Goal: Task Accomplishment & Management: Use online tool/utility

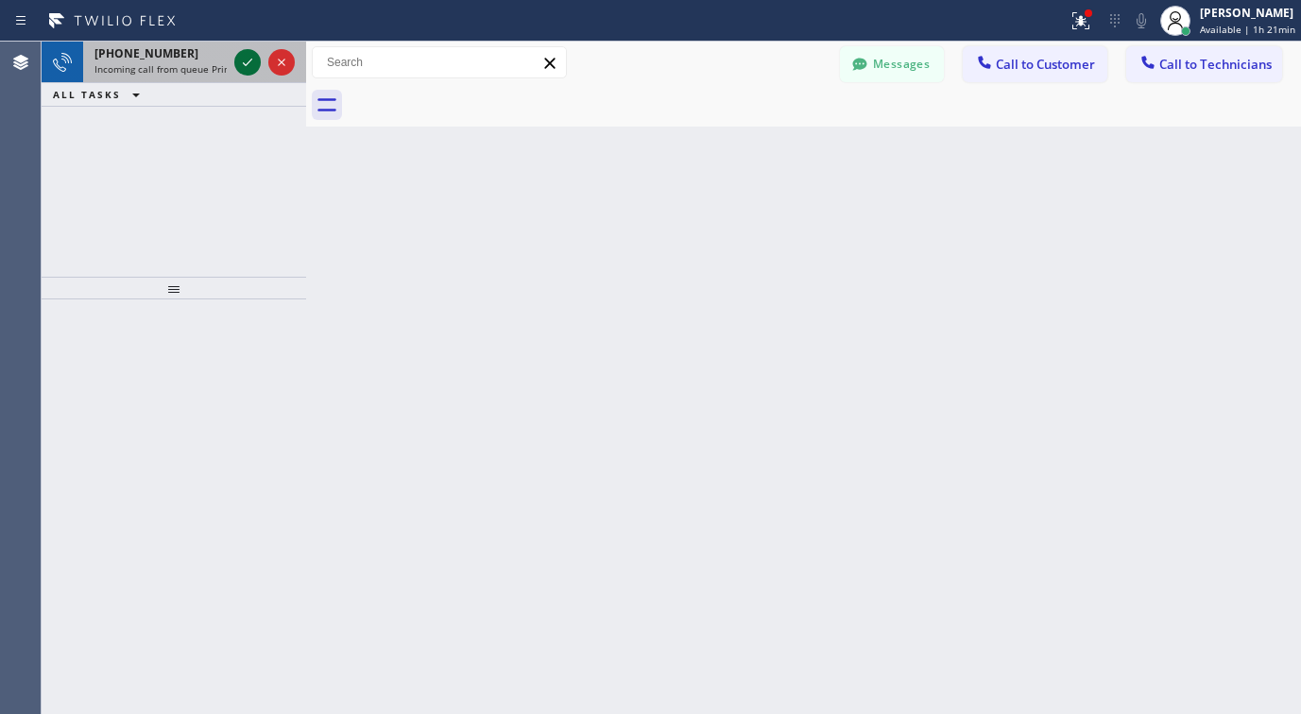
click at [244, 62] on icon at bounding box center [247, 62] width 23 height 23
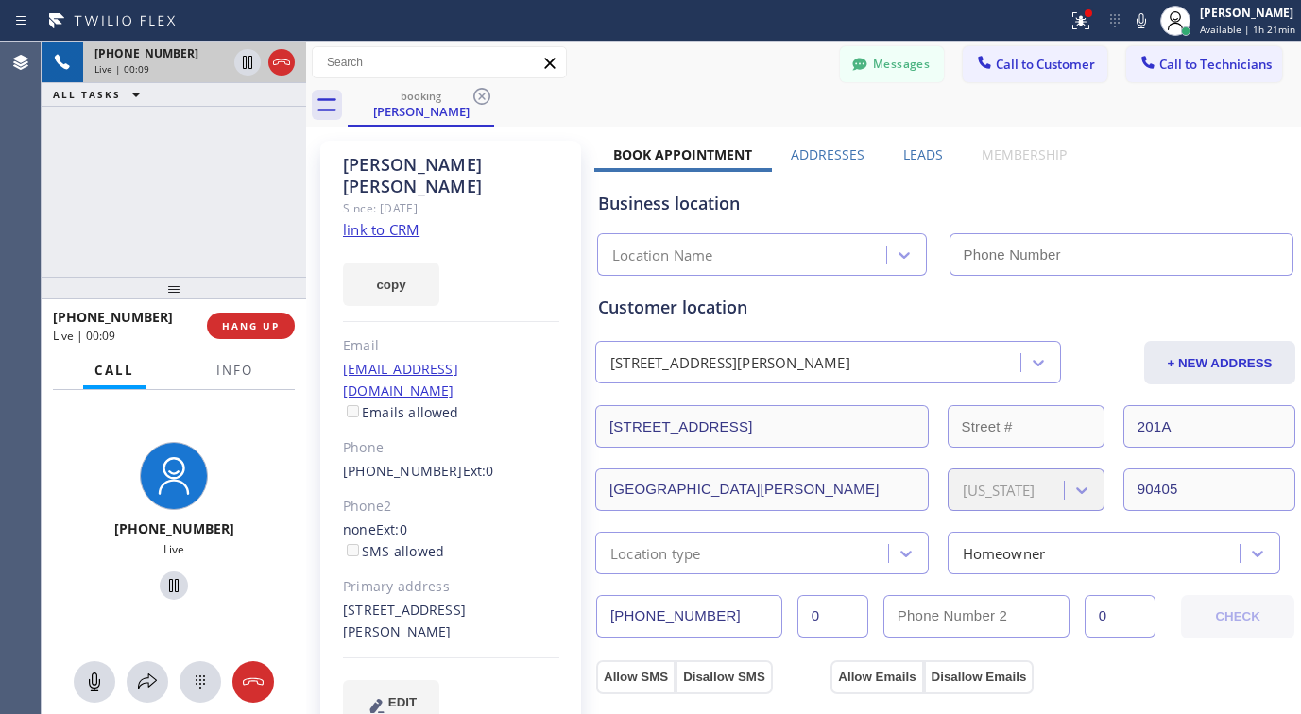
type input "[PHONE_NUMBER]"
click at [387, 220] on link "link to CRM" at bounding box center [381, 229] width 77 height 19
click at [277, 319] on span "HANG UP" at bounding box center [251, 325] width 58 height 13
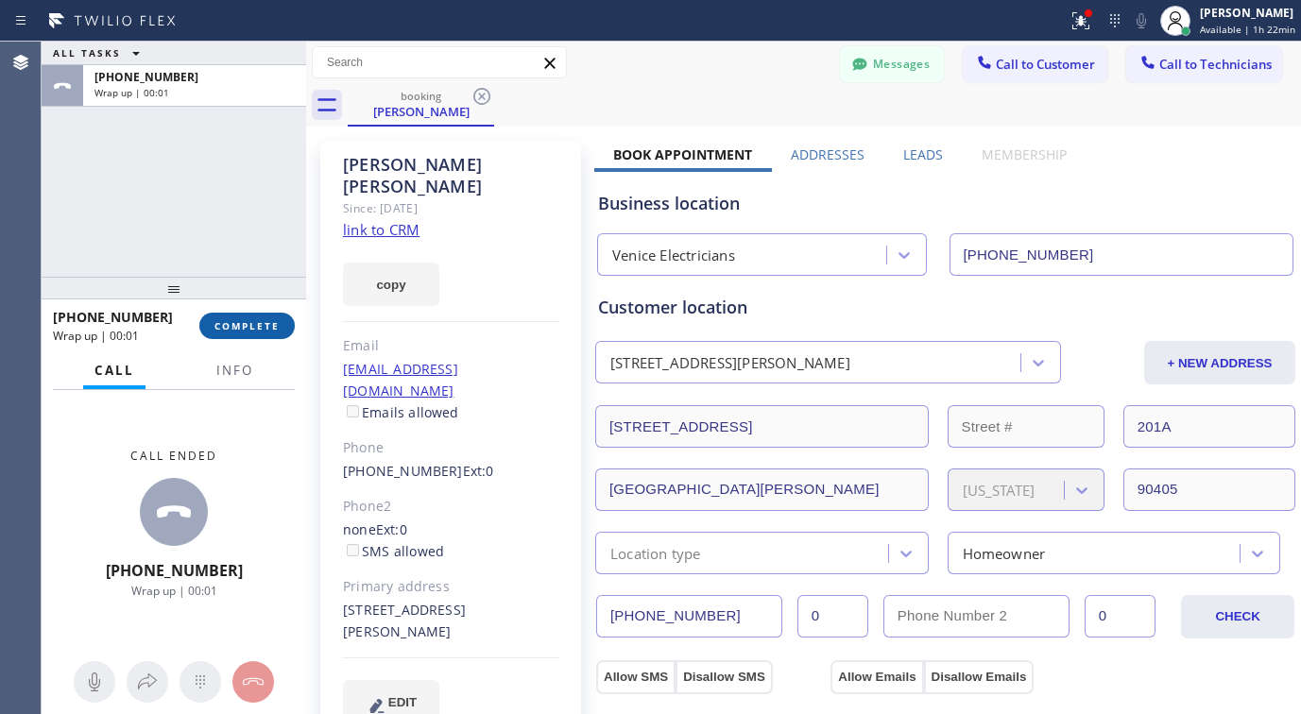
click at [244, 325] on span "COMPLETE" at bounding box center [247, 325] width 65 height 13
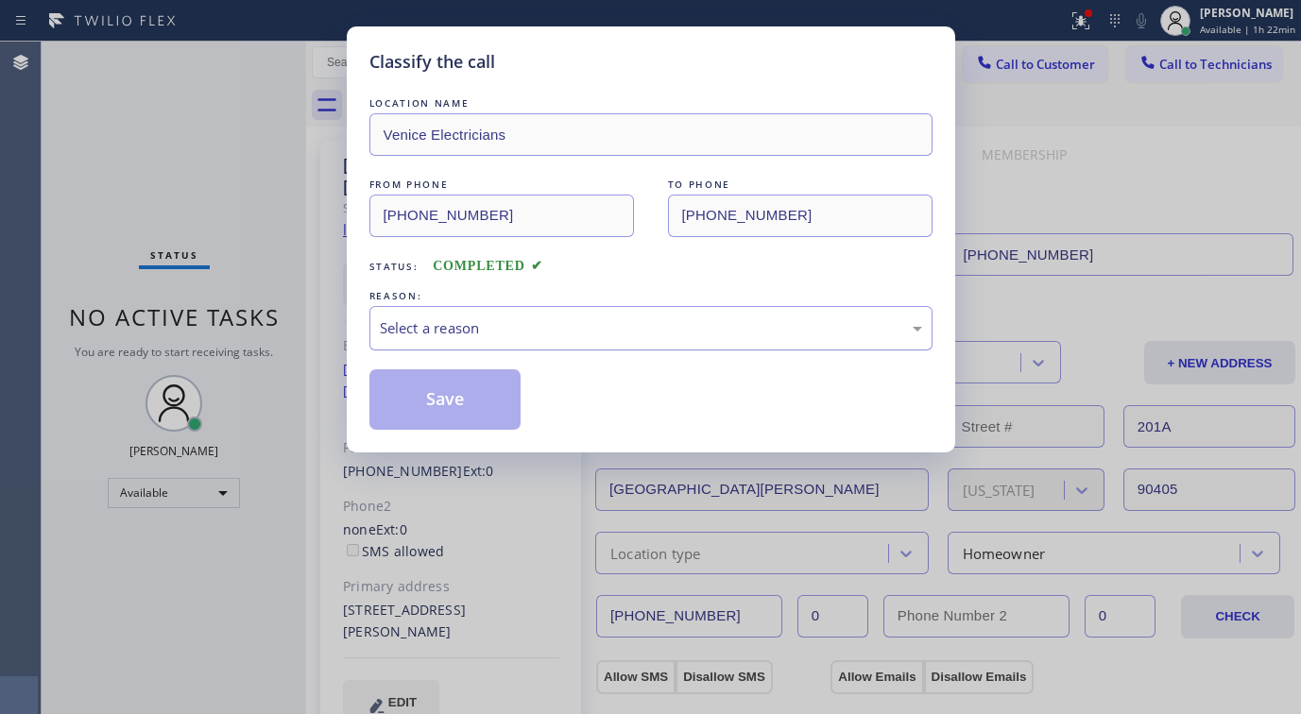
click at [601, 315] on div "Select a reason" at bounding box center [650, 328] width 563 height 44
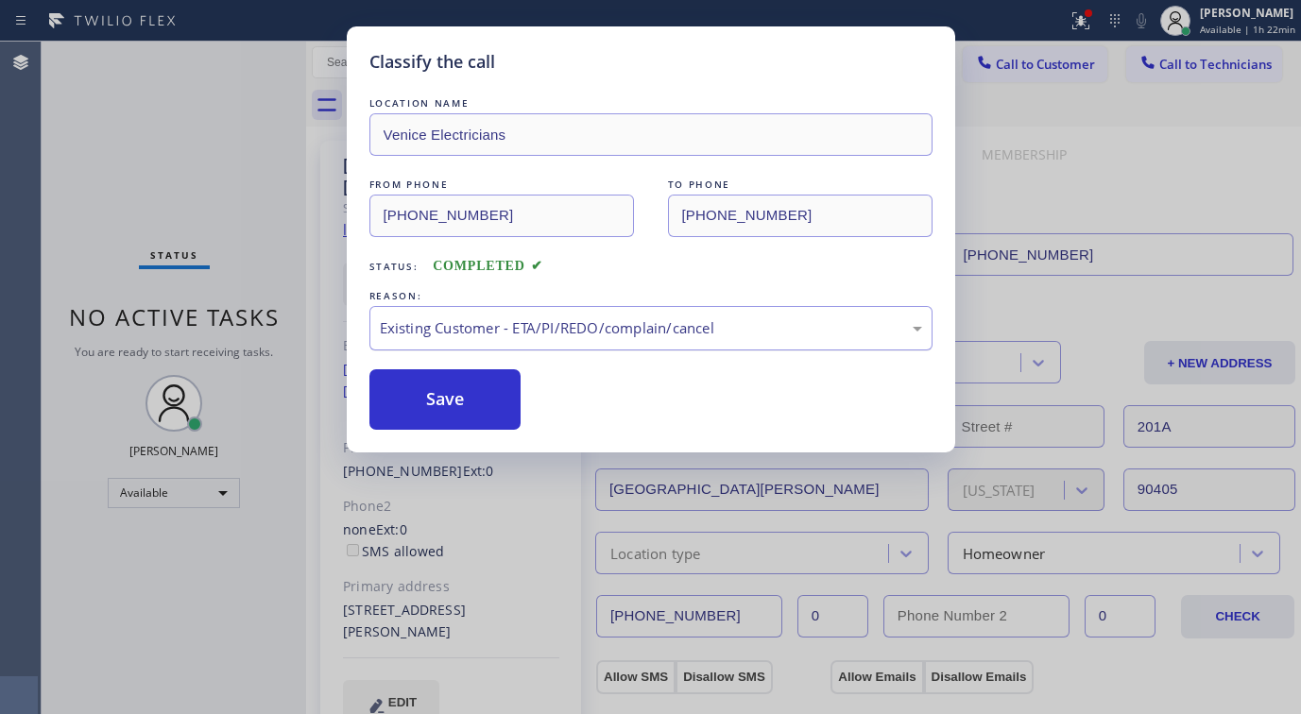
drag, startPoint x: 431, startPoint y: 399, endPoint x: 477, endPoint y: 328, distance: 84.7
click at [430, 398] on button "Save" at bounding box center [445, 399] width 152 height 60
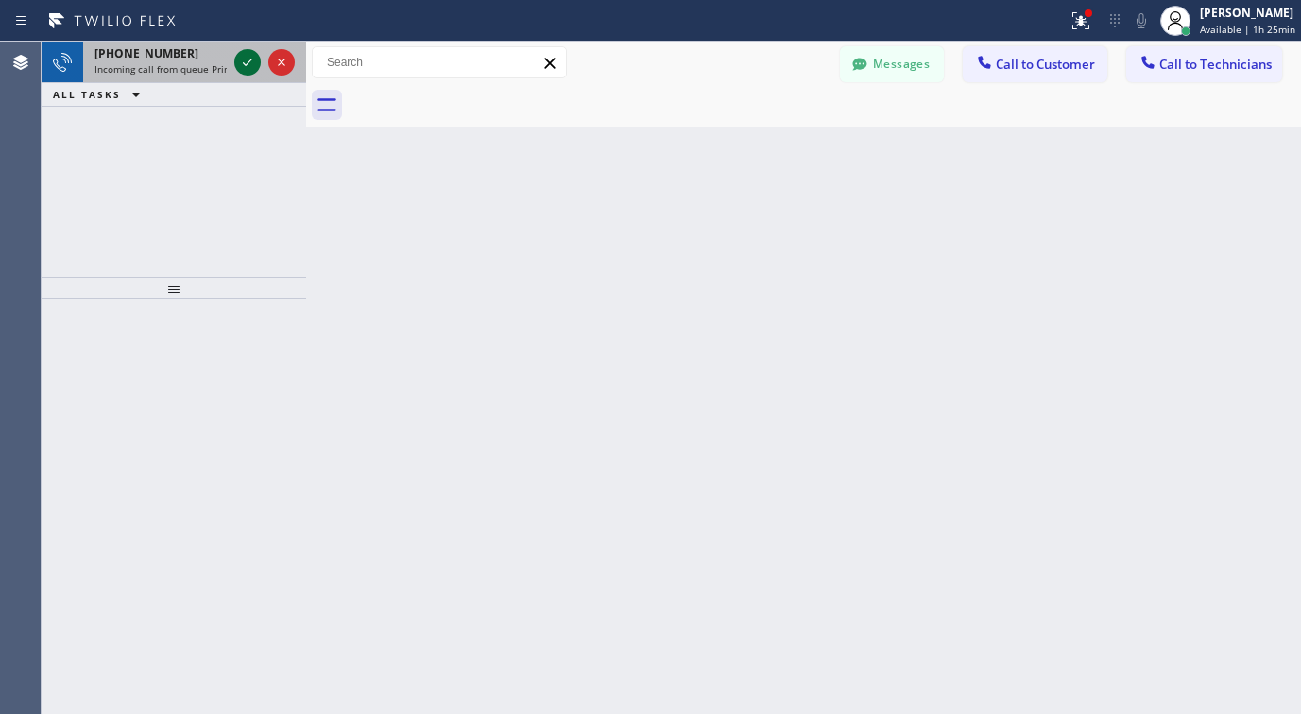
click at [251, 63] on icon at bounding box center [247, 62] width 23 height 23
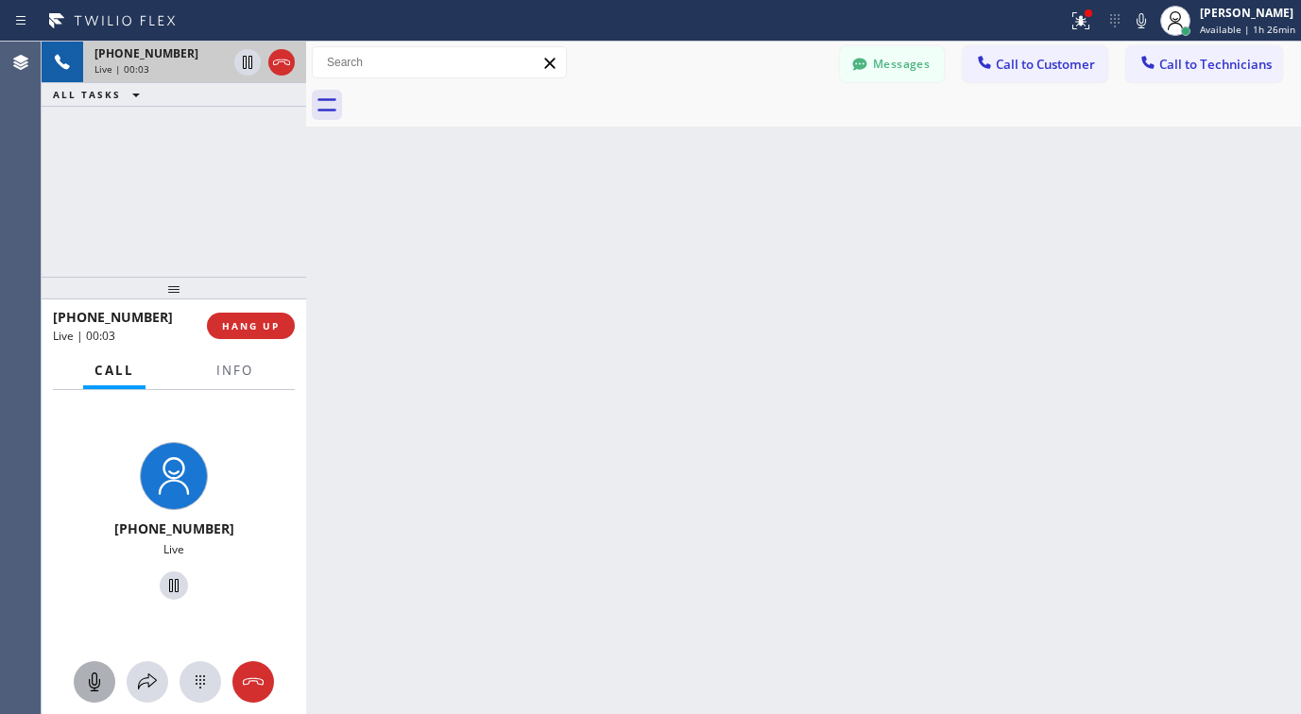
click at [94, 687] on icon at bounding box center [94, 682] width 23 height 23
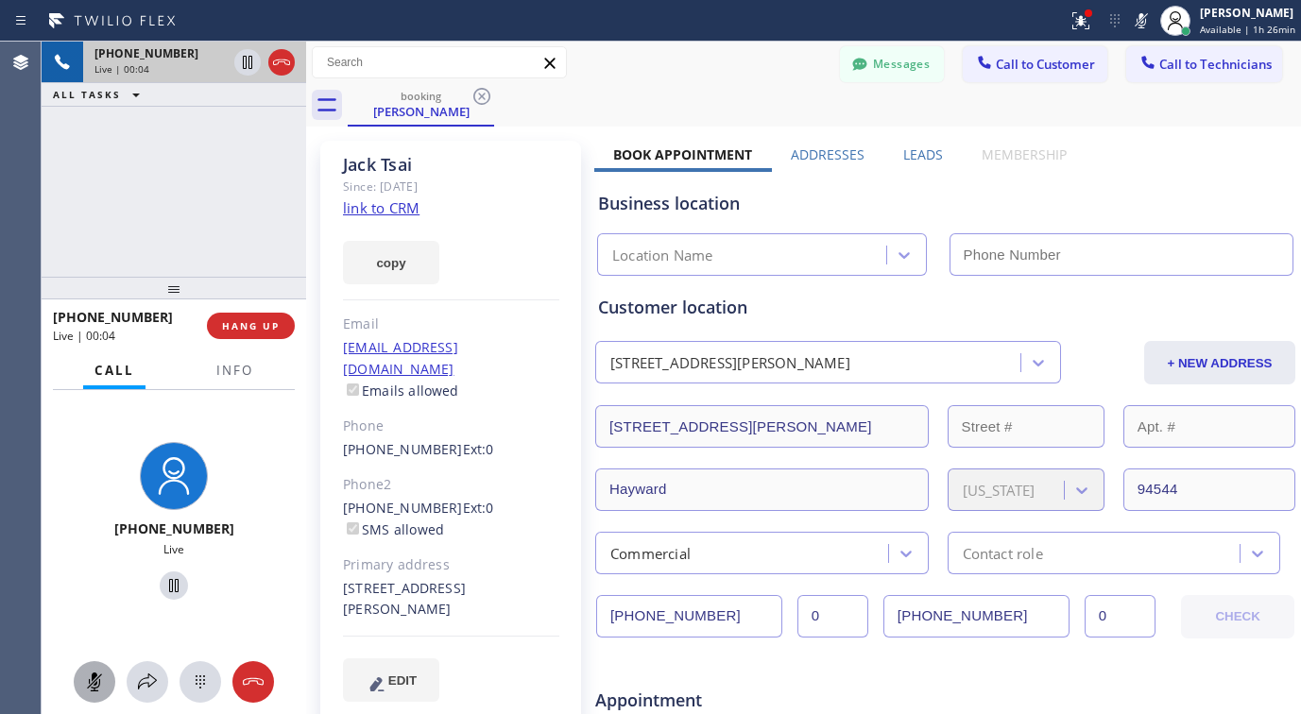
click at [94, 686] on icon at bounding box center [94, 682] width 23 height 23
type input "[PHONE_NUMBER]"
click at [384, 210] on link "link to CRM" at bounding box center [381, 207] width 77 height 19
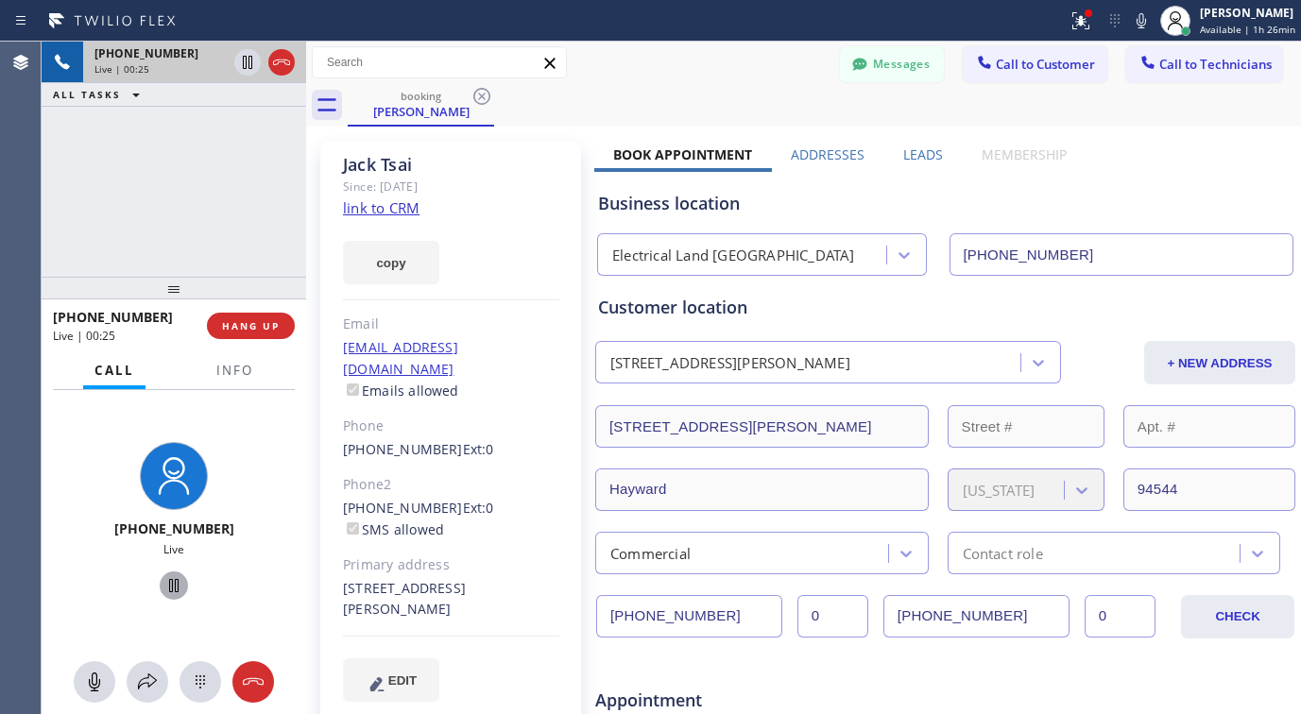
click at [169, 591] on icon at bounding box center [173, 585] width 9 height 13
click at [174, 584] on icon at bounding box center [174, 586] width 23 height 23
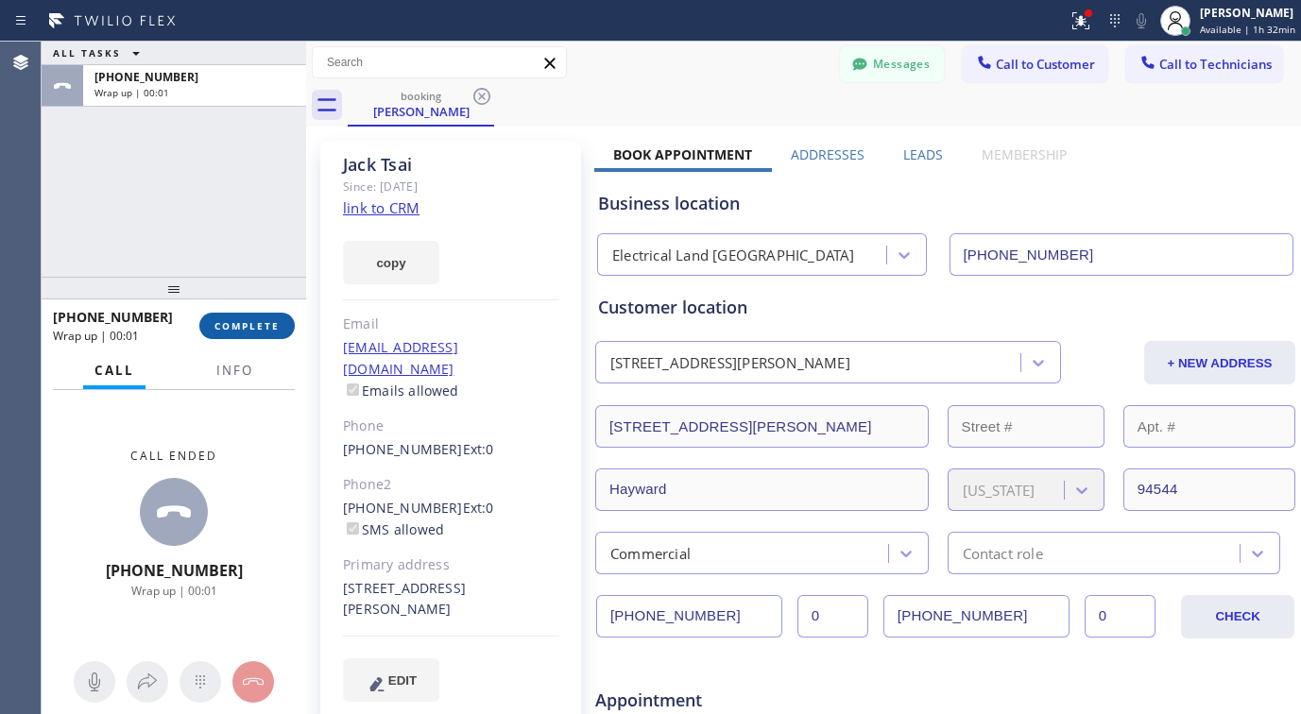
click at [252, 325] on span "COMPLETE" at bounding box center [247, 325] width 65 height 13
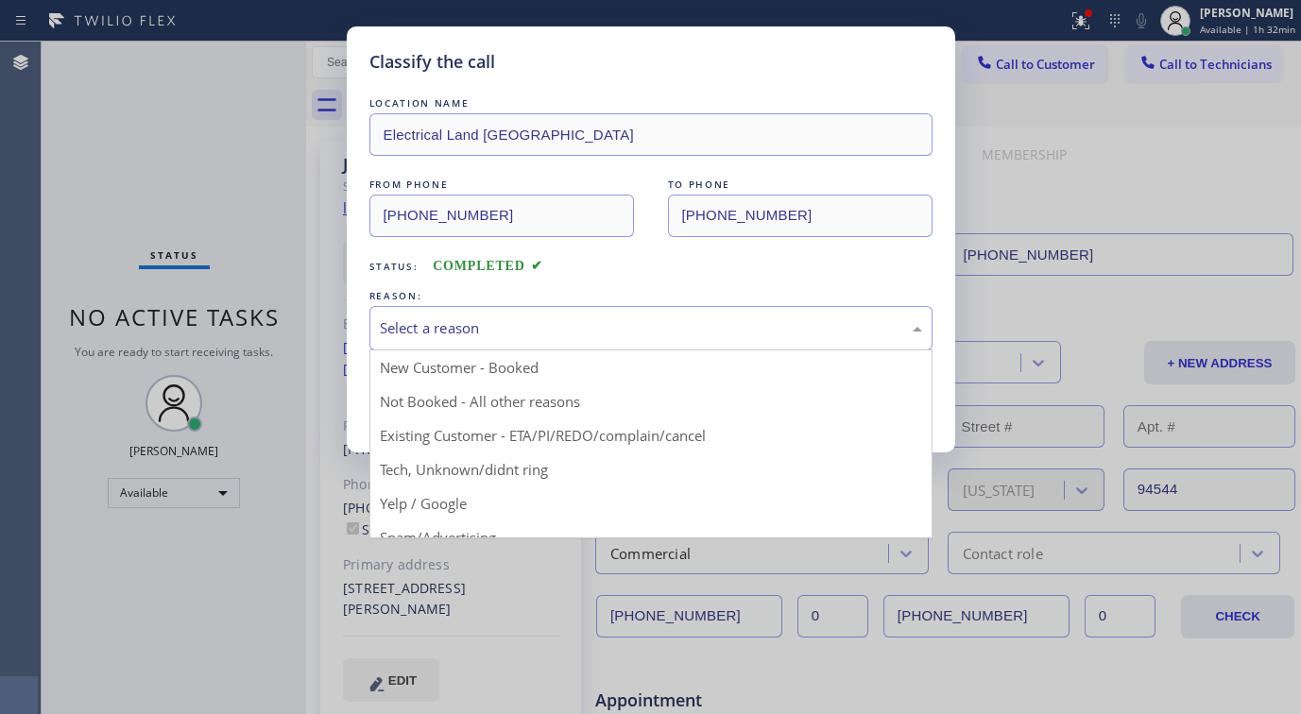
click at [592, 336] on div "Select a reason" at bounding box center [651, 329] width 542 height 22
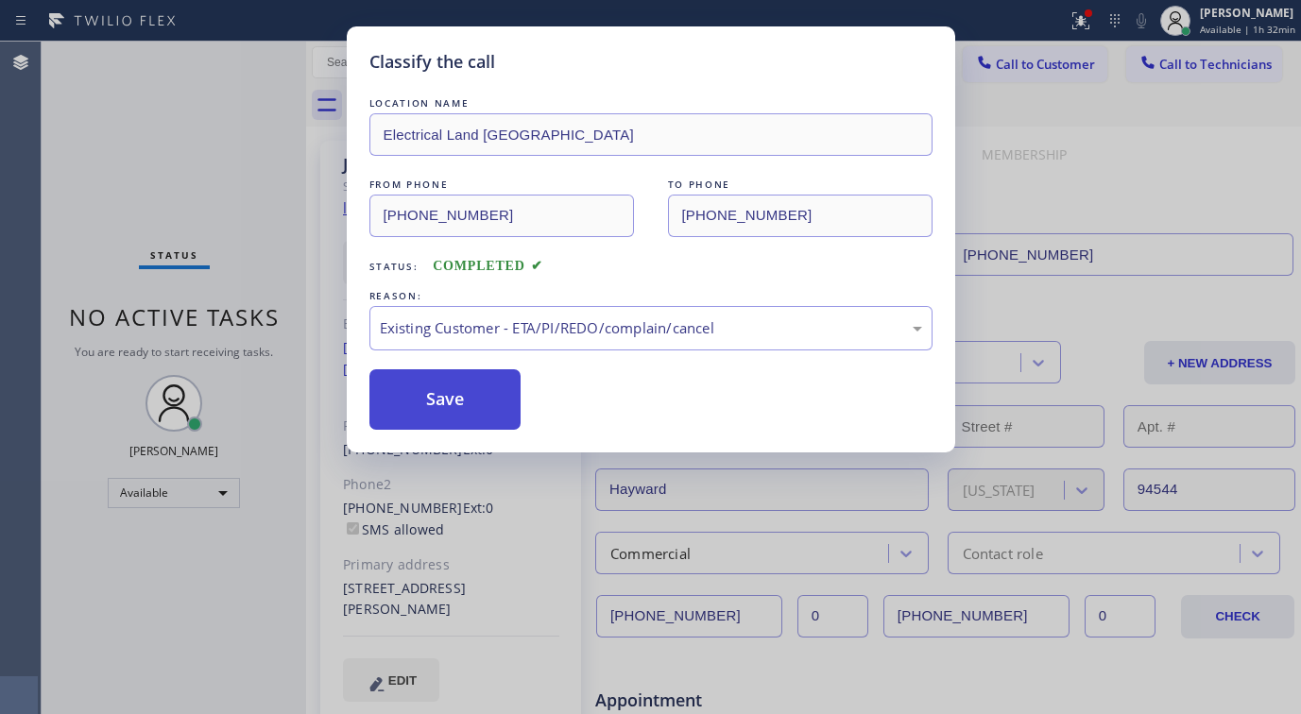
click at [470, 393] on button "Save" at bounding box center [445, 399] width 152 height 60
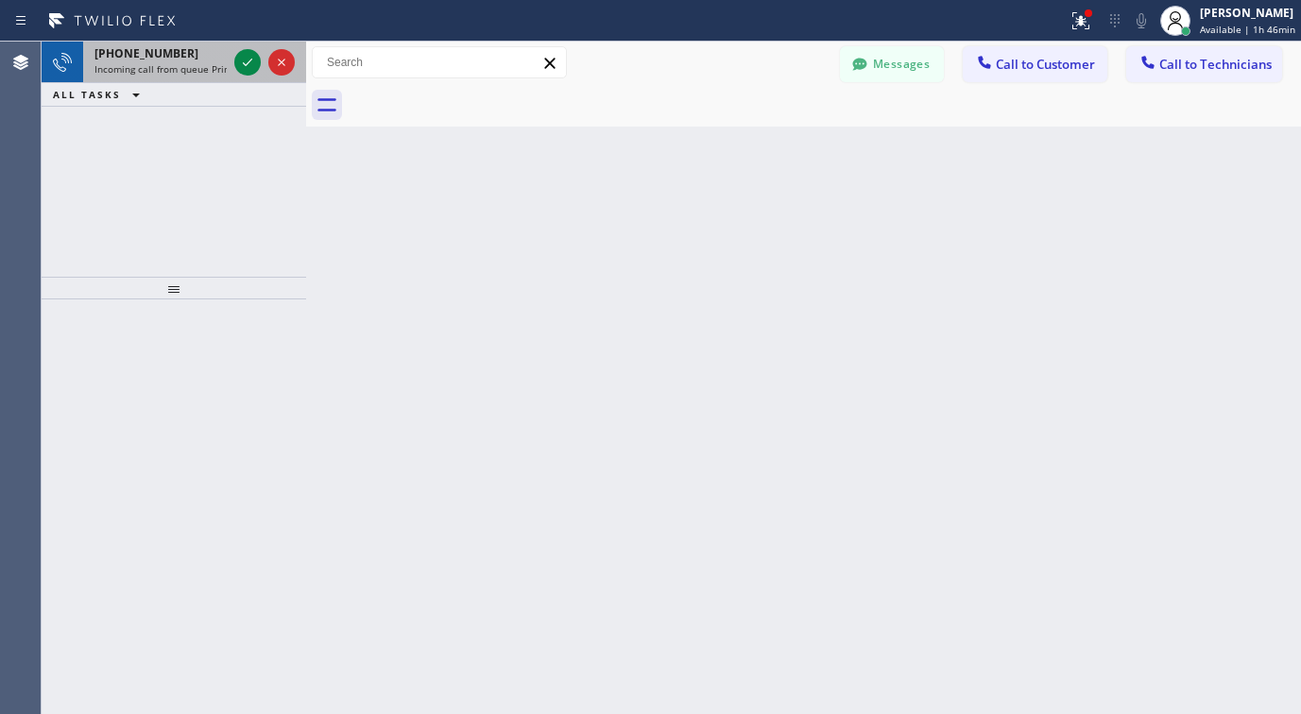
click at [255, 74] on div at bounding box center [265, 63] width 68 height 42
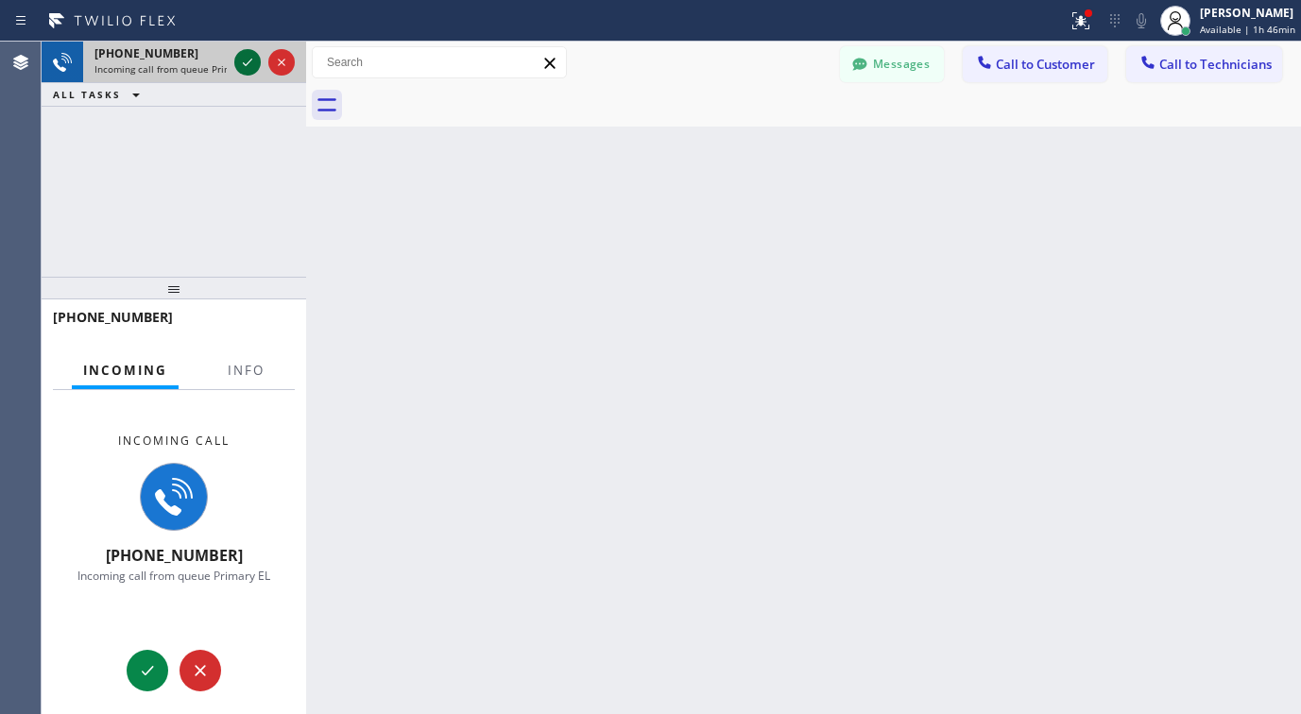
click at [253, 67] on icon at bounding box center [247, 62] width 23 height 23
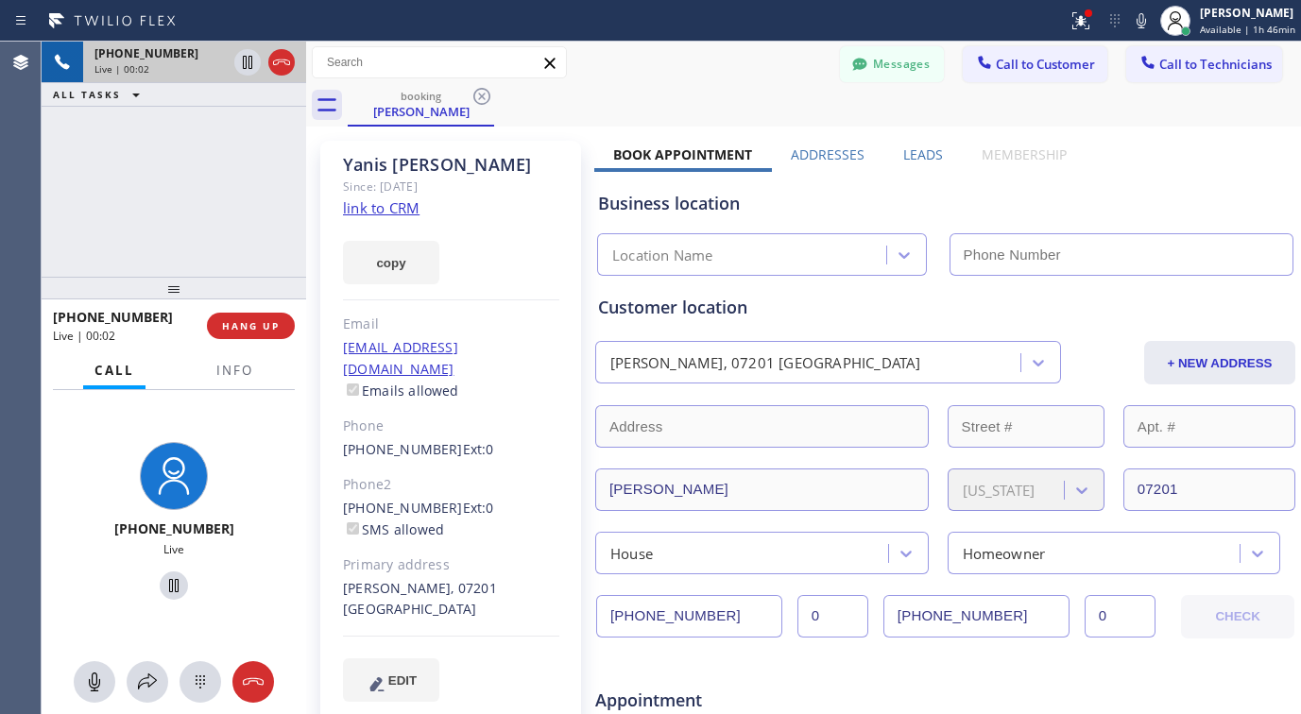
type input "[PHONE_NUMBER]"
click at [382, 211] on link "link to CRM" at bounding box center [381, 207] width 77 height 19
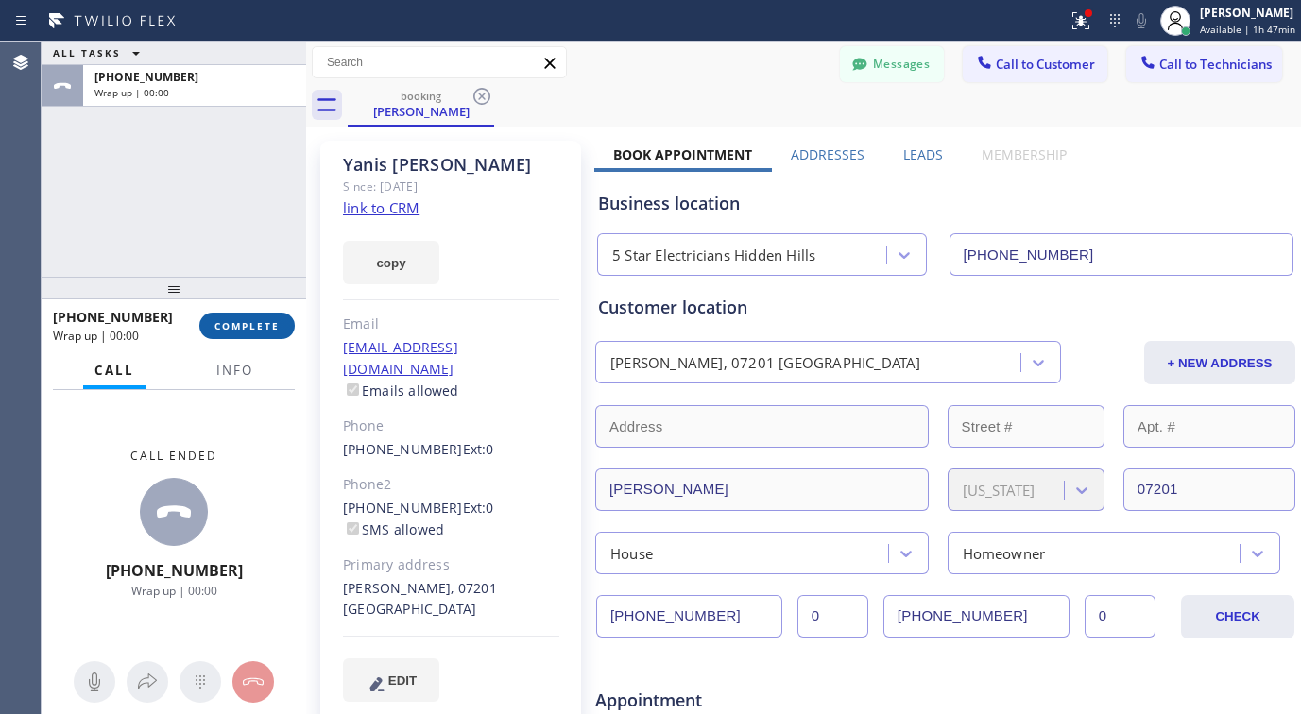
click at [263, 326] on span "COMPLETE" at bounding box center [247, 325] width 65 height 13
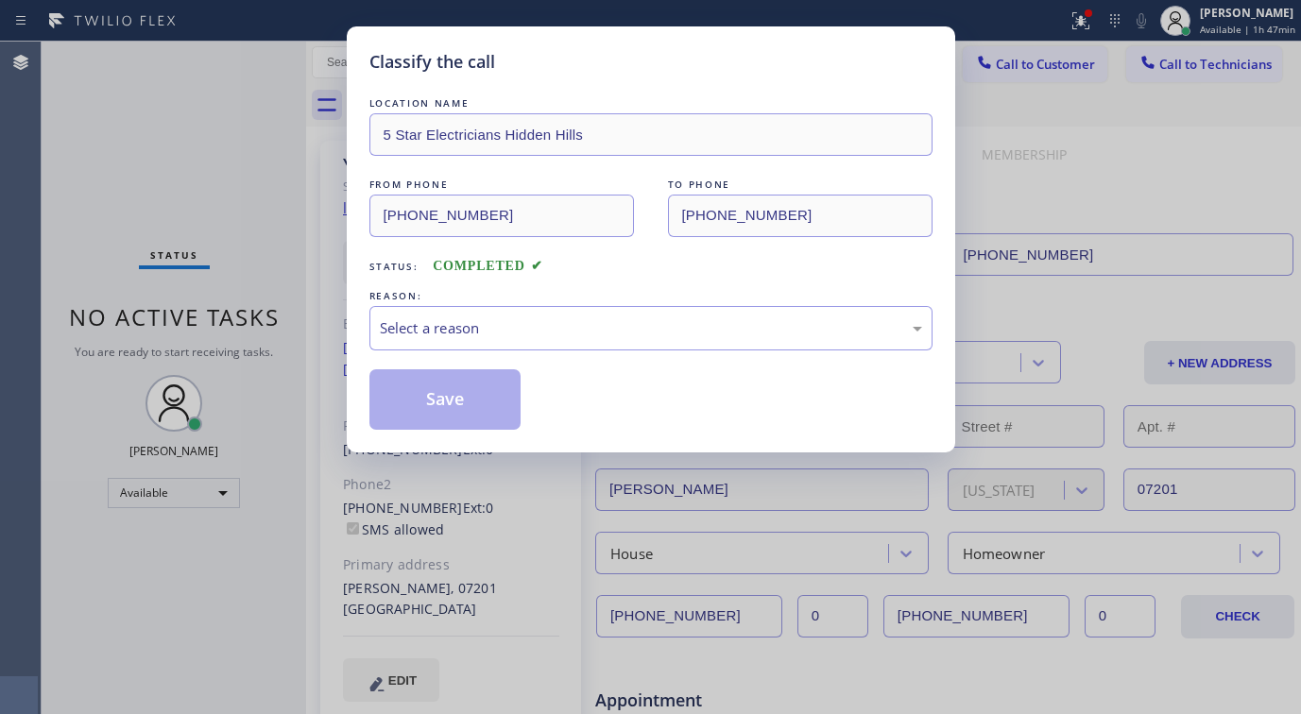
click at [511, 351] on div "LOCATION NAME 5 Star Electricians Hidden Hills FROM PHONE [PHONE_NUMBER] TO PHO…" at bounding box center [650, 262] width 563 height 336
click at [524, 344] on div "Select a reason" at bounding box center [650, 328] width 563 height 44
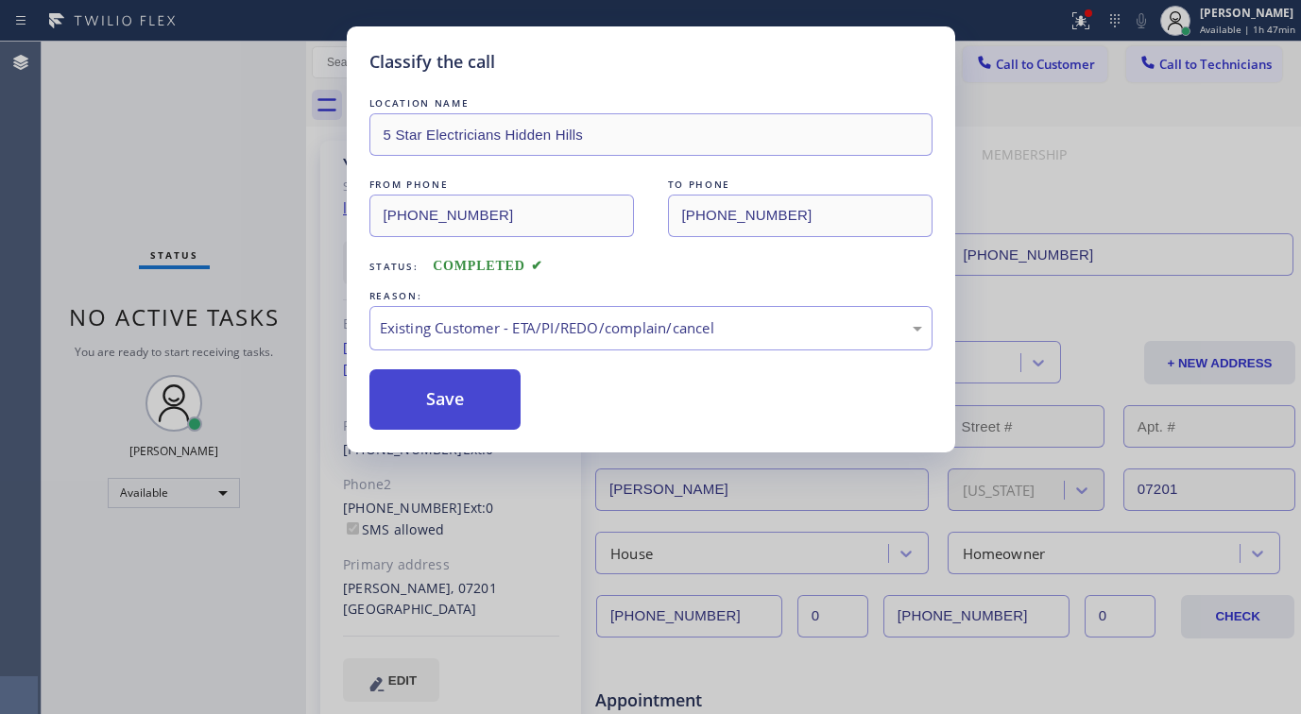
click at [488, 414] on button "Save" at bounding box center [445, 399] width 152 height 60
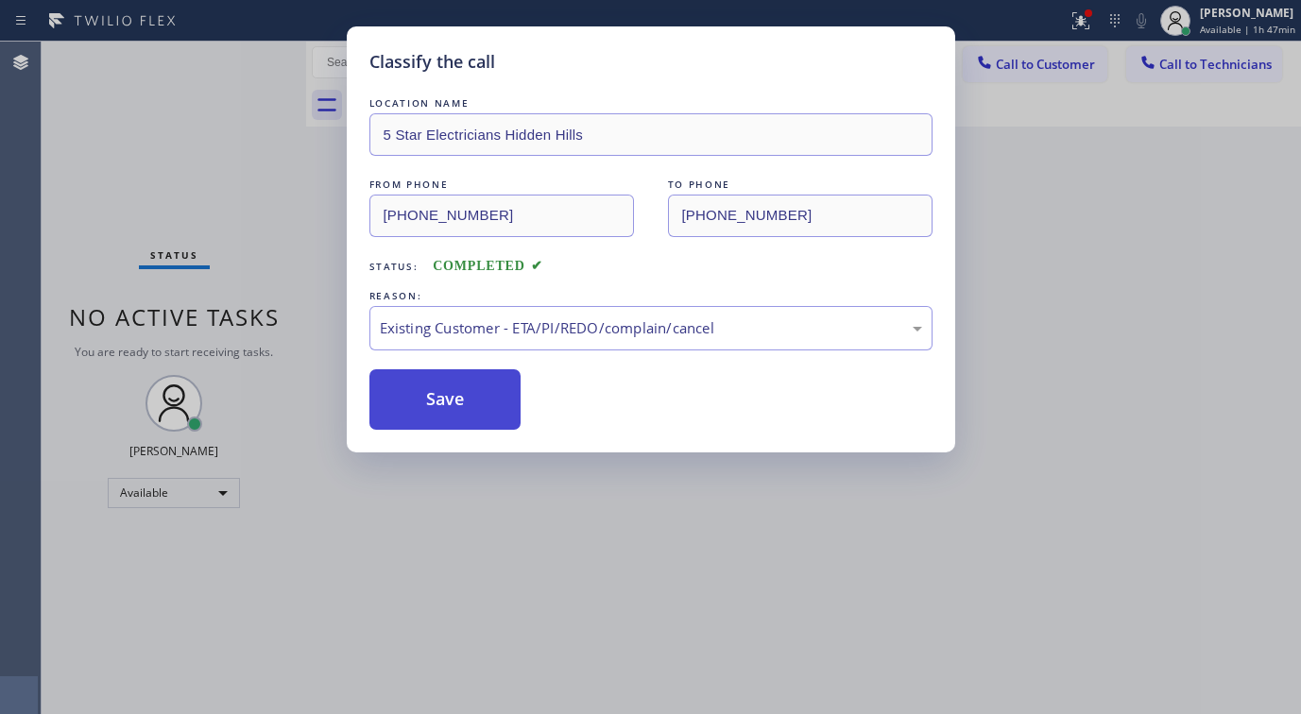
click at [396, 399] on button "Save" at bounding box center [445, 399] width 152 height 60
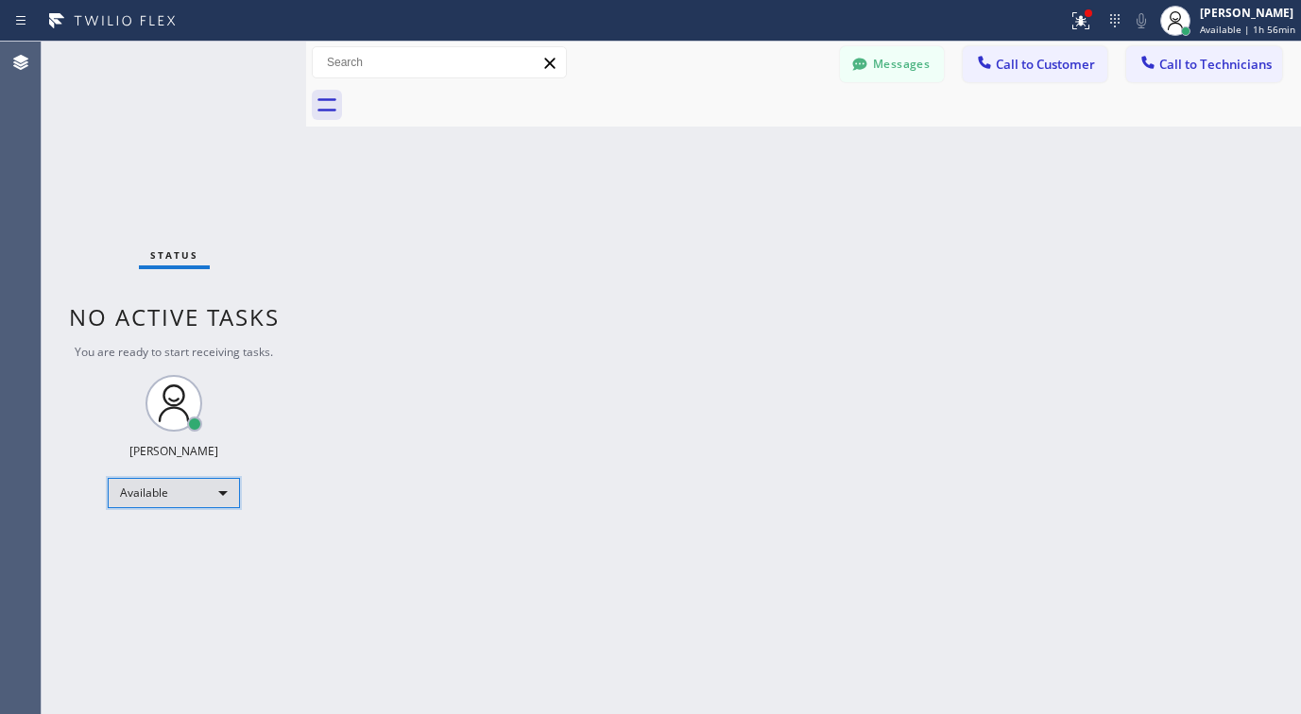
click at [148, 497] on div "Available" at bounding box center [174, 493] width 132 height 30
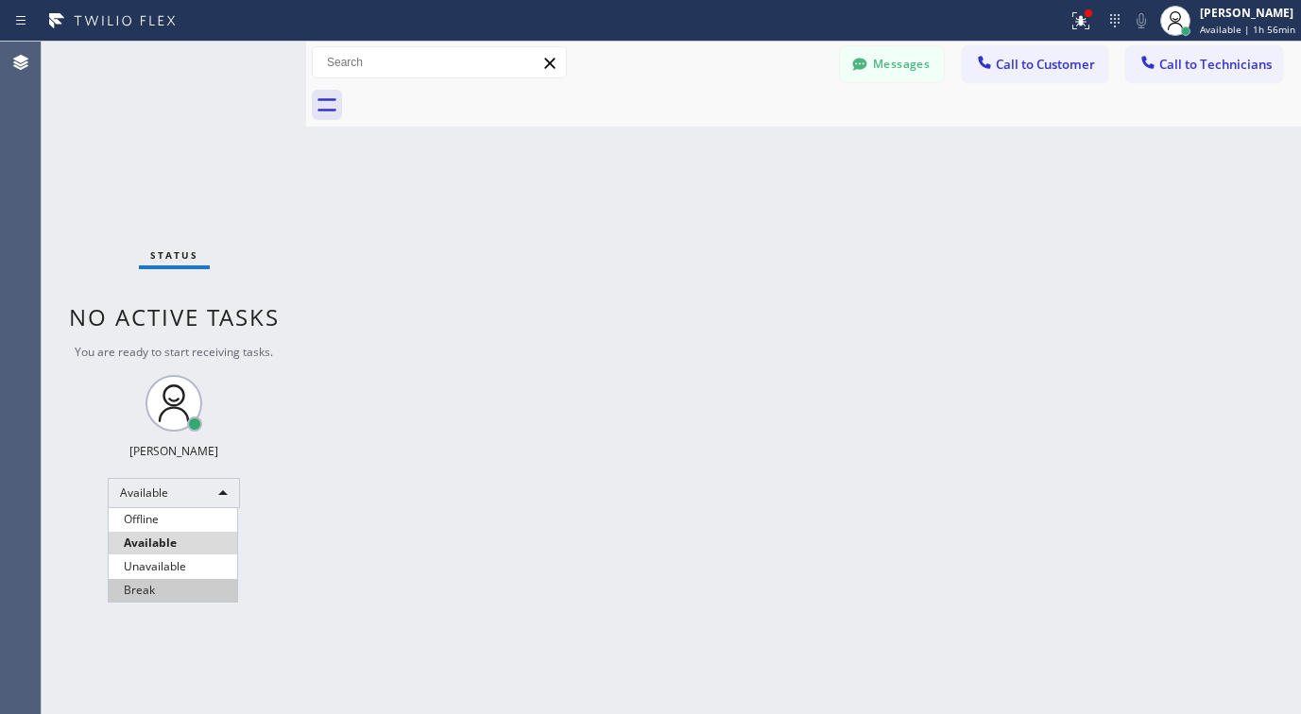
click at [167, 584] on li "Break" at bounding box center [173, 590] width 129 height 23
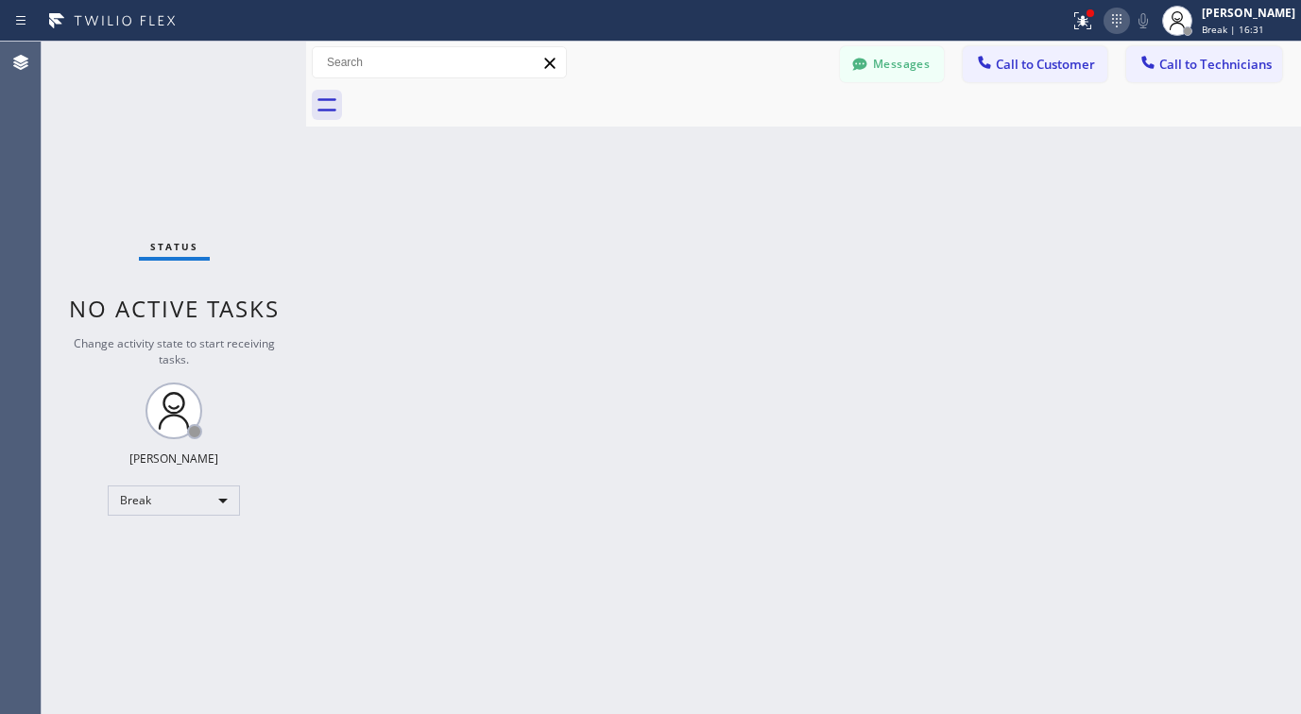
click at [1128, 27] on icon at bounding box center [1117, 20] width 23 height 23
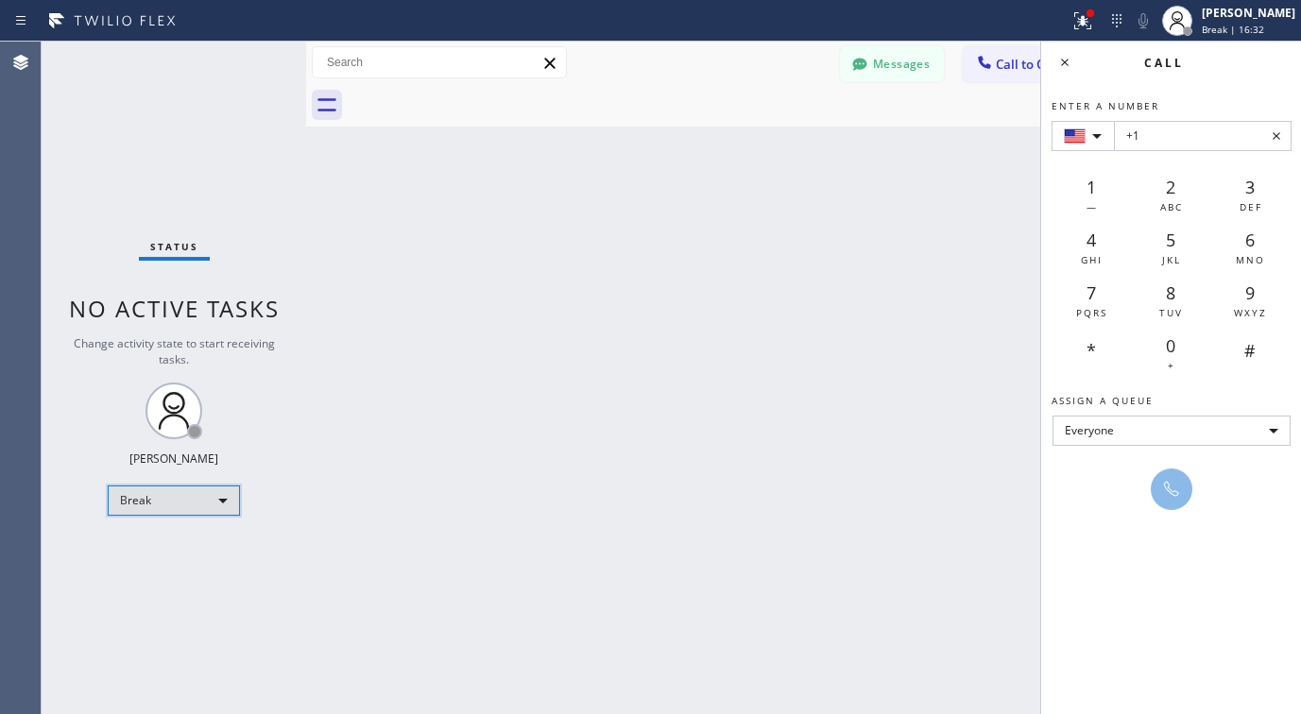
click at [155, 489] on div "Break" at bounding box center [174, 501] width 132 height 30
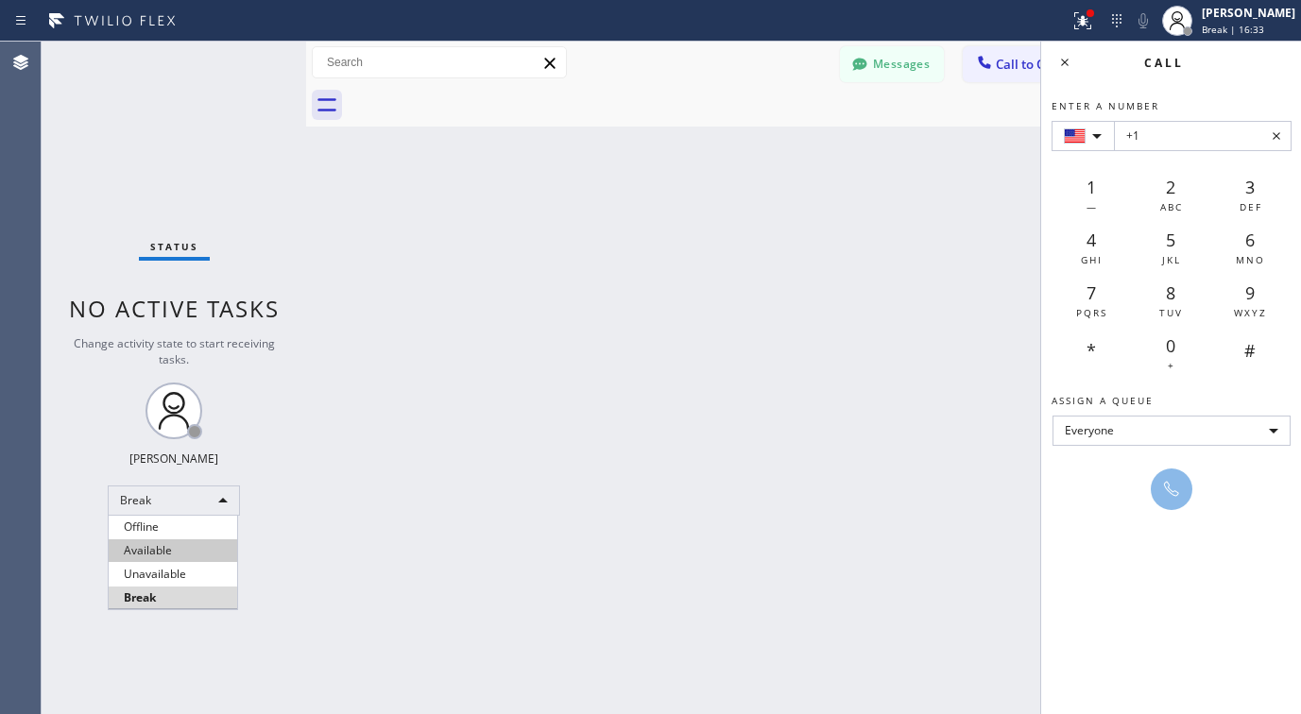
click at [158, 553] on li "Available" at bounding box center [173, 551] width 129 height 23
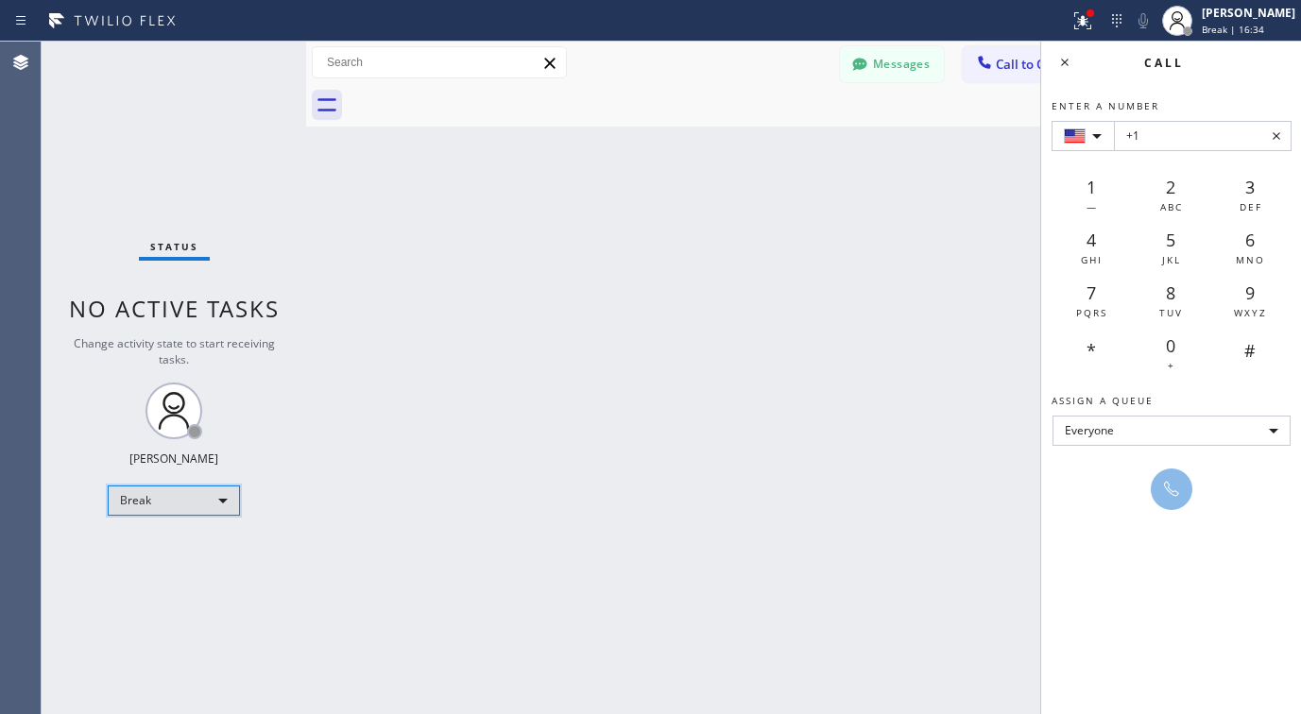
click at [207, 503] on div "Break" at bounding box center [174, 501] width 132 height 30
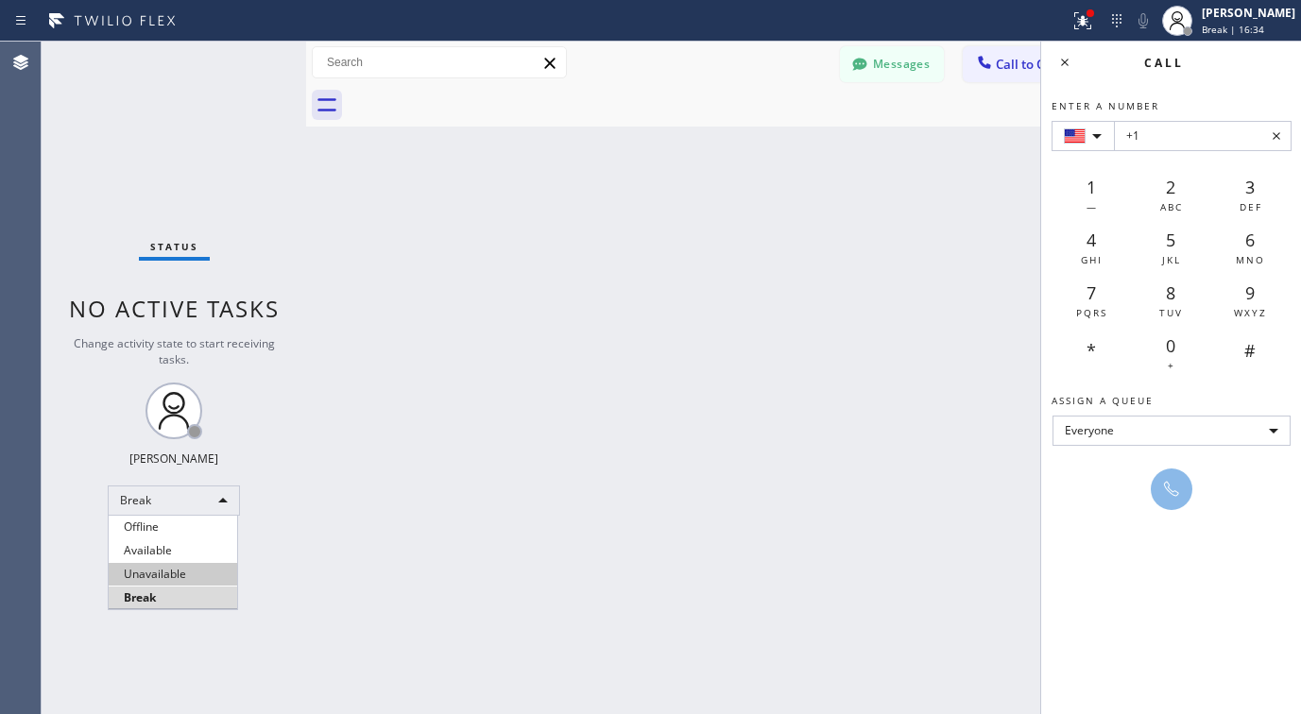
click at [135, 572] on li "Unavailable" at bounding box center [173, 574] width 129 height 23
click at [1193, 134] on input "+1" at bounding box center [1203, 136] width 178 height 30
paste input "[PHONE_NUMBER]"
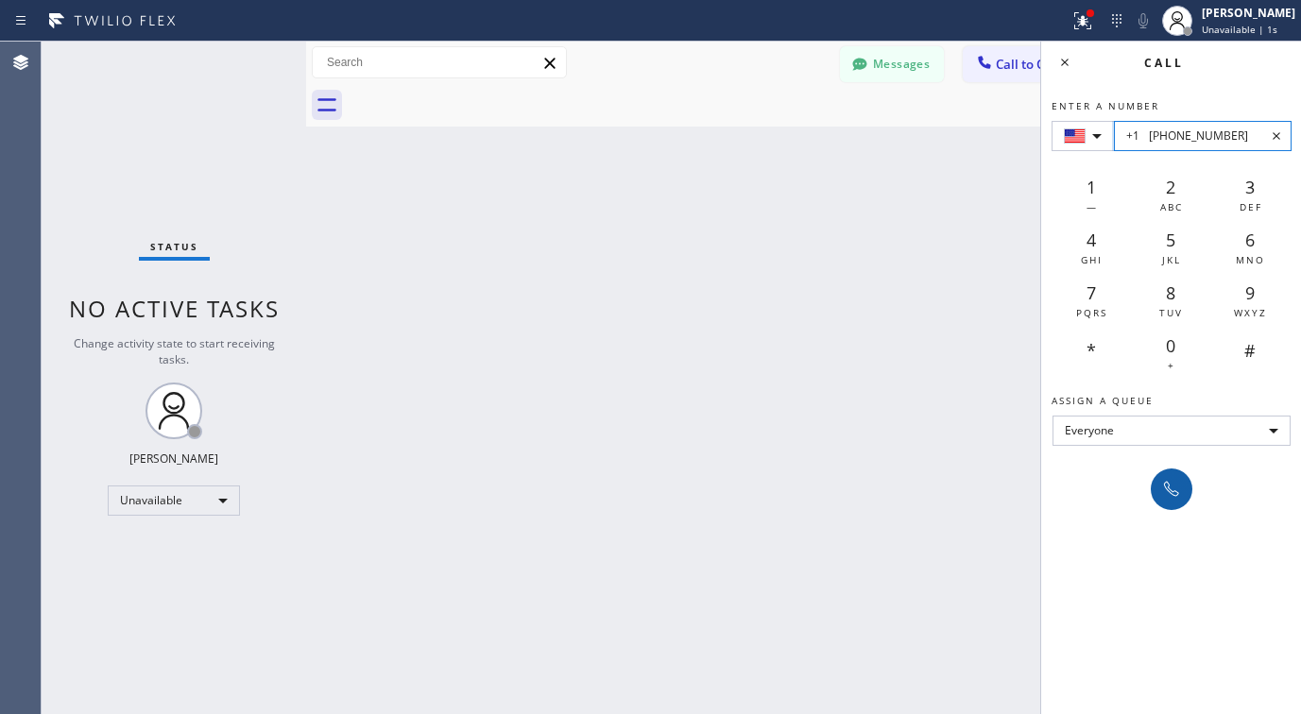
type input "+1 [PHONE_NUMBER]"
click at [1179, 497] on icon at bounding box center [1171, 489] width 23 height 23
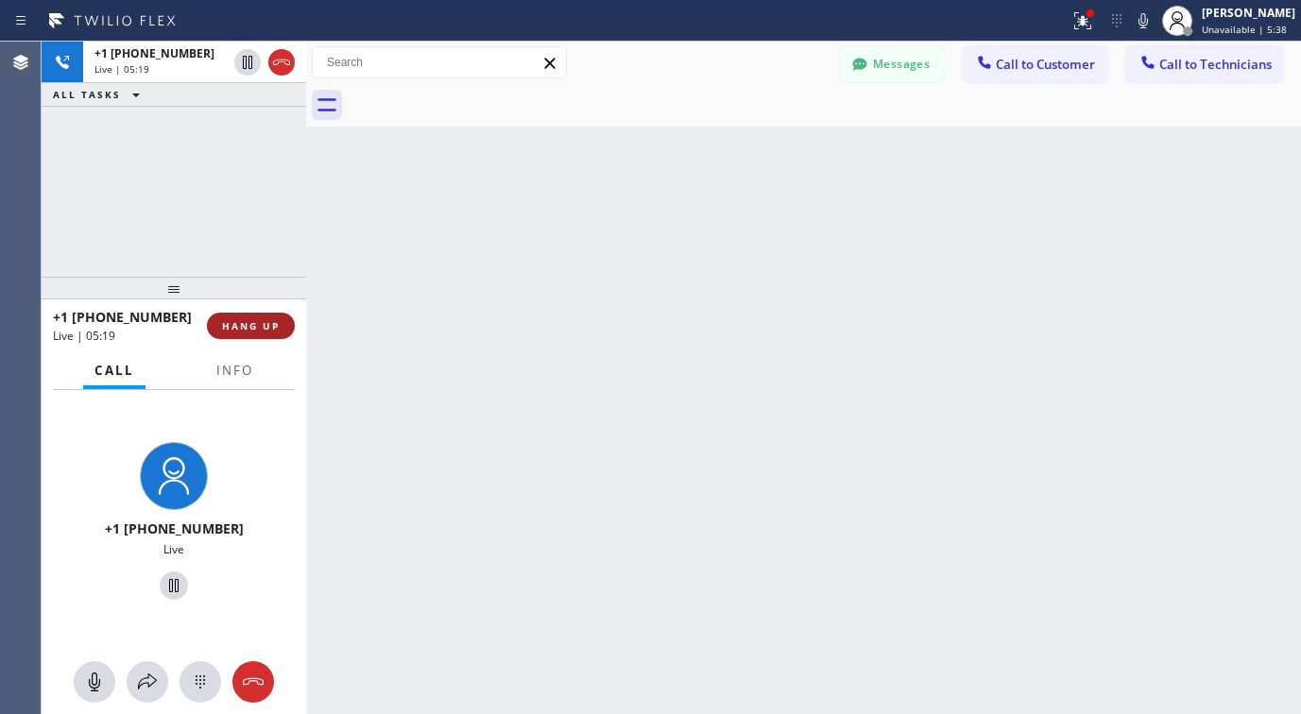
click at [269, 323] on span "HANG UP" at bounding box center [251, 325] width 58 height 13
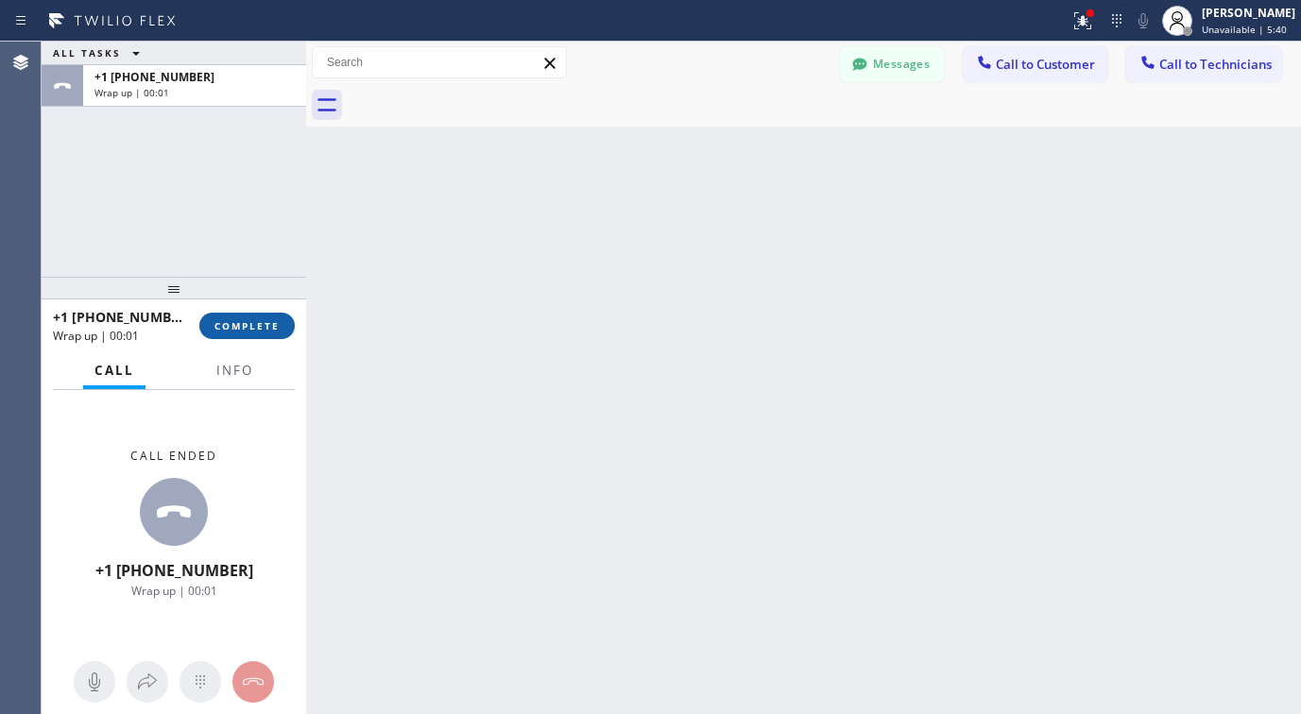
drag, startPoint x: 272, startPoint y: 328, endPoint x: 337, endPoint y: 325, distance: 65.3
click at [271, 328] on span "COMPLETE" at bounding box center [247, 325] width 65 height 13
